Goal: Task Accomplishment & Management: Use online tool/utility

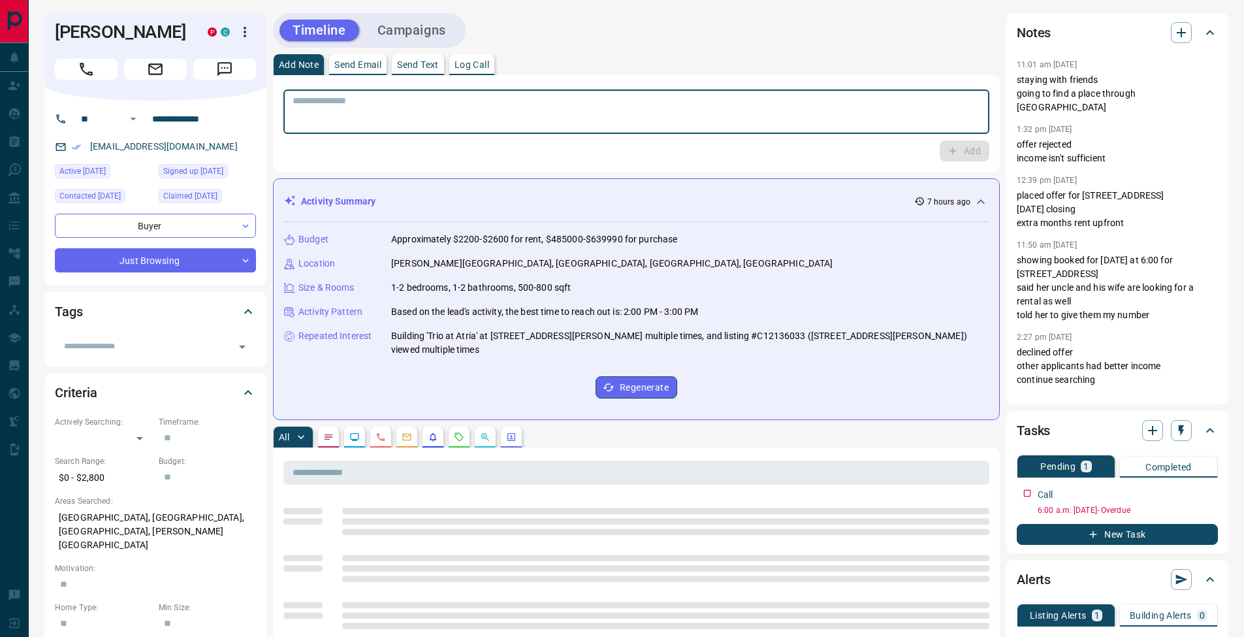
click at [543, 123] on textarea at bounding box center [637, 111] width 688 height 33
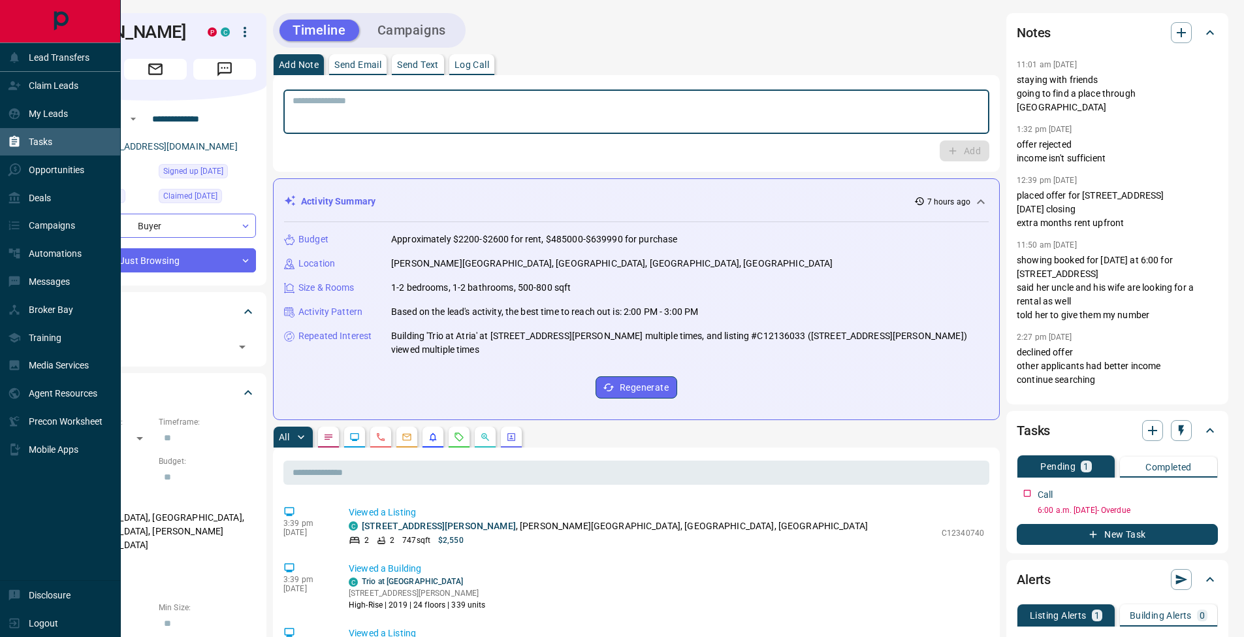
click at [22, 133] on div "Tasks" at bounding box center [30, 142] width 44 height 22
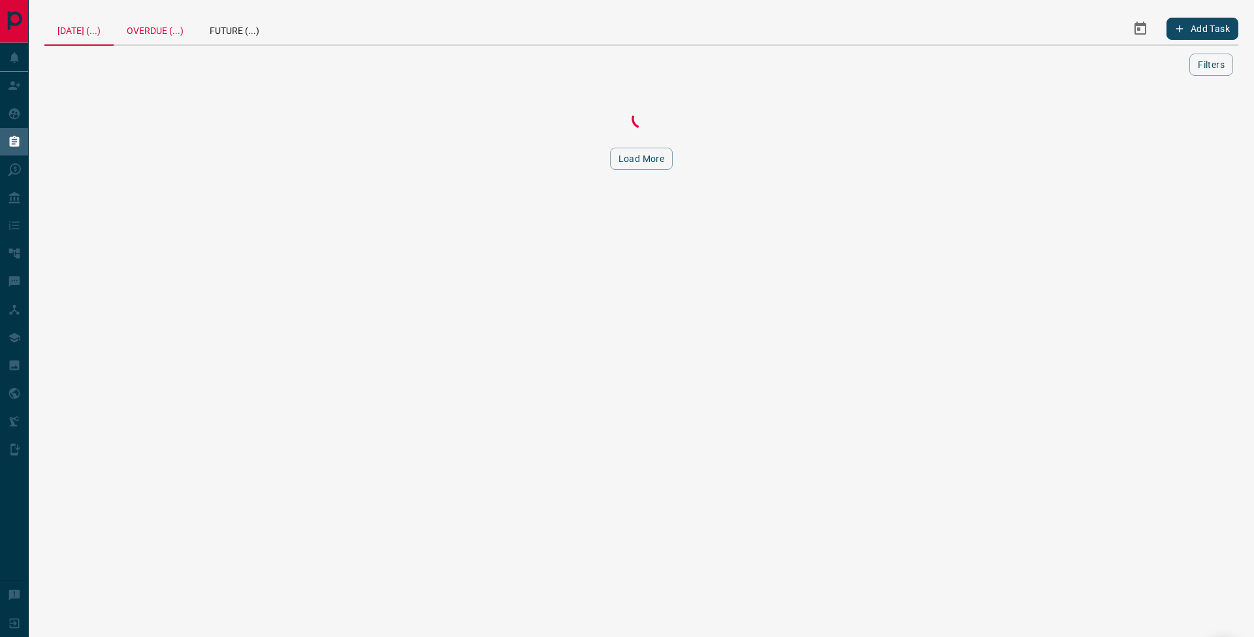
click at [193, 28] on div "Overdue (...)" at bounding box center [155, 28] width 83 height 31
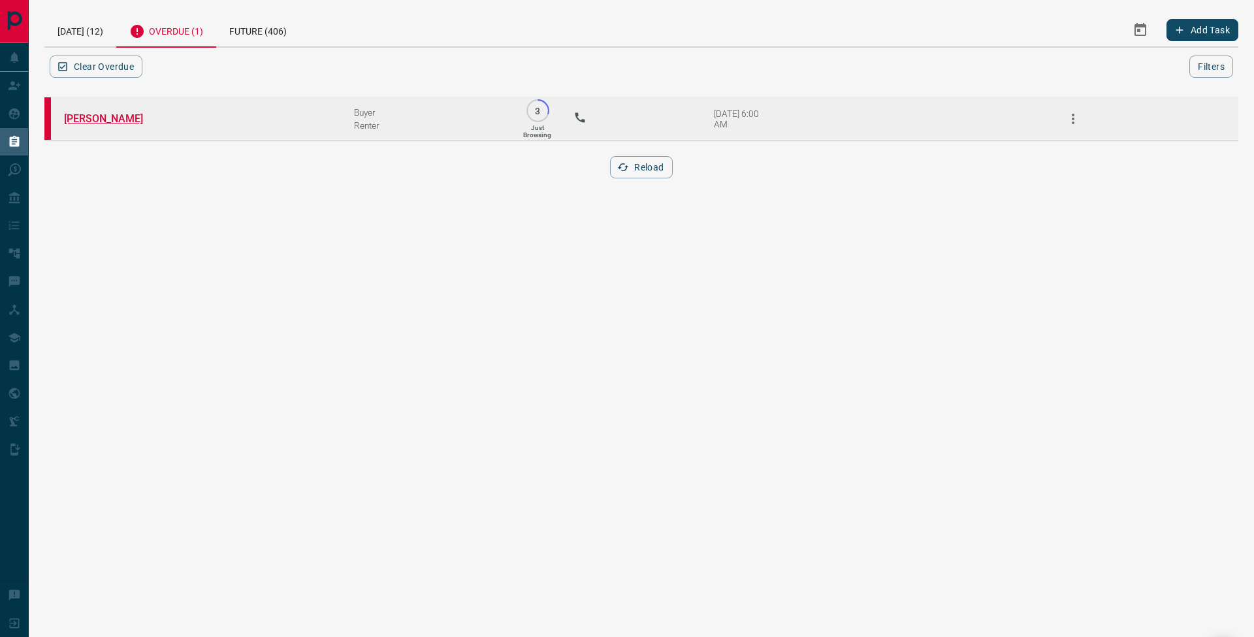
click at [119, 123] on link "[PERSON_NAME]" at bounding box center [113, 118] width 98 height 12
